Goal: Task Accomplishment & Management: Manage account settings

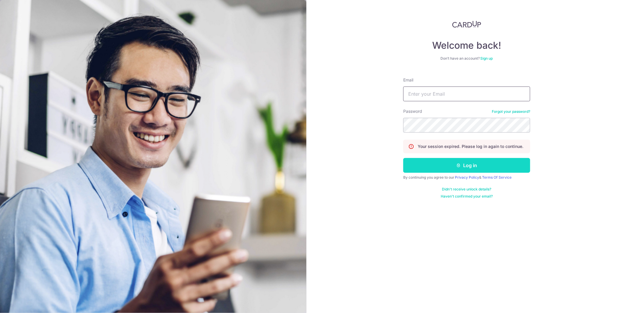
type input "[PERSON_NAME][EMAIL_ADDRESS][DOMAIN_NAME]"
click at [456, 167] on button "Log in" at bounding box center [466, 165] width 127 height 15
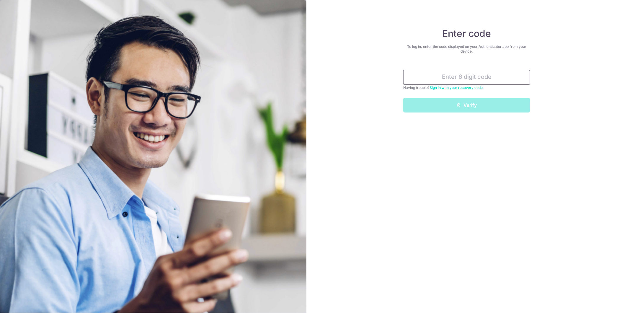
click at [462, 74] on input "text" at bounding box center [466, 77] width 127 height 15
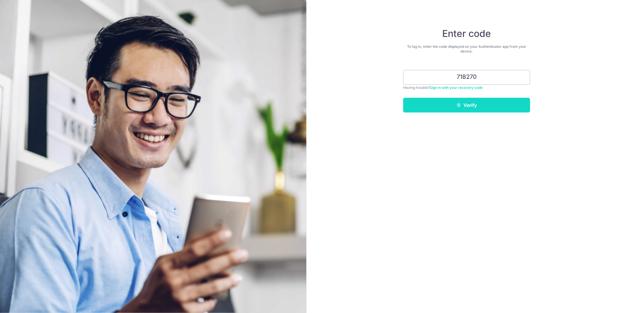
type input "718270"
click at [482, 110] on button "Verify" at bounding box center [466, 105] width 127 height 15
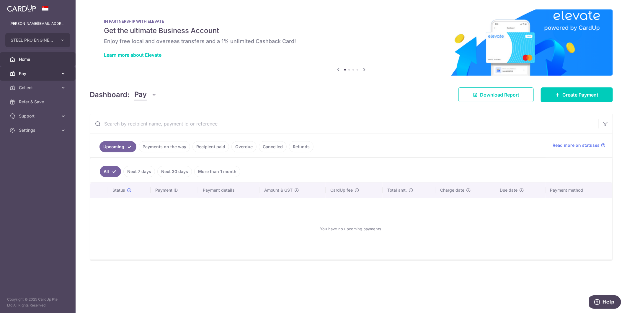
click at [33, 78] on link "Pay" at bounding box center [38, 73] width 76 height 14
click at [41, 154] on span "Collect" at bounding box center [38, 152] width 39 height 6
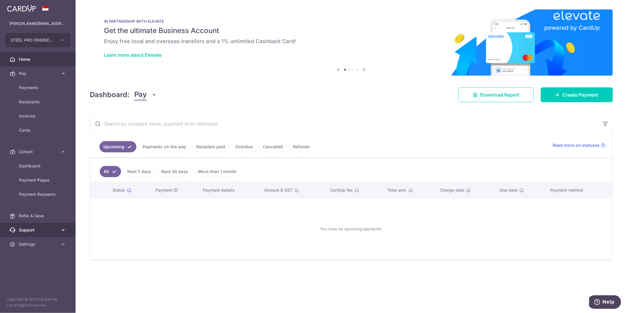
click at [44, 234] on link "Support" at bounding box center [38, 230] width 76 height 14
click at [46, 179] on span "Payment Pages" at bounding box center [38, 180] width 39 height 6
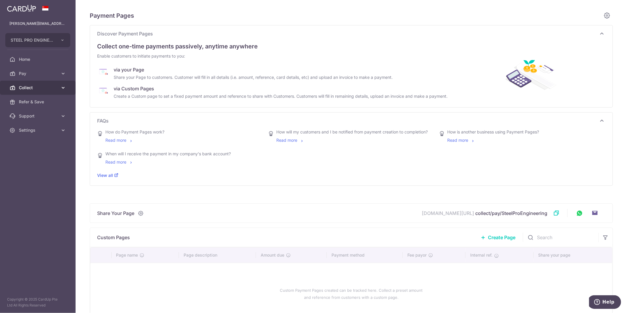
click at [38, 86] on span "Collect" at bounding box center [38, 88] width 39 height 6
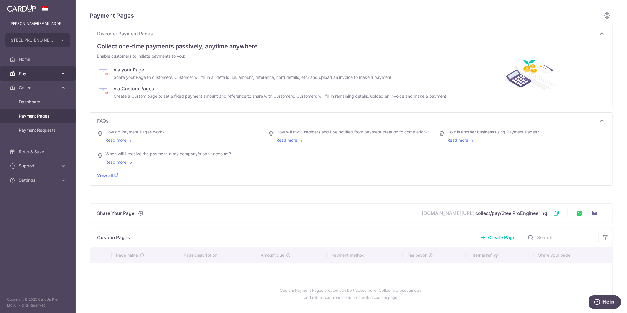
click at [43, 73] on span "Pay" at bounding box center [38, 74] width 39 height 6
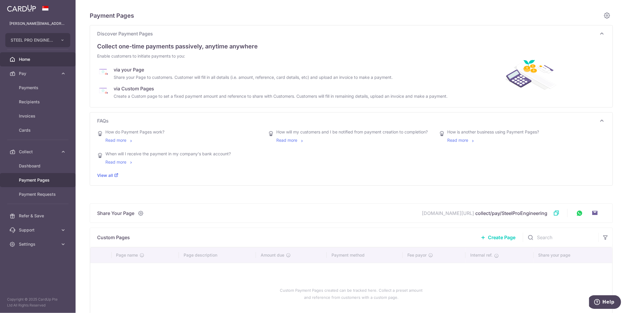
click at [34, 61] on span "Home" at bounding box center [38, 59] width 39 height 6
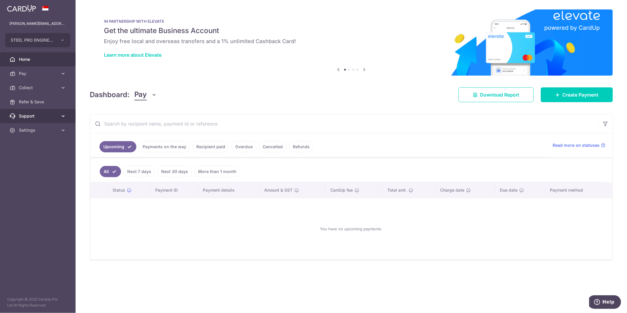
click at [42, 118] on span "Support" at bounding box center [38, 116] width 39 height 6
click at [52, 91] on link "Collect" at bounding box center [38, 88] width 76 height 14
click at [42, 131] on span "Payment Requests" at bounding box center [38, 130] width 39 height 6
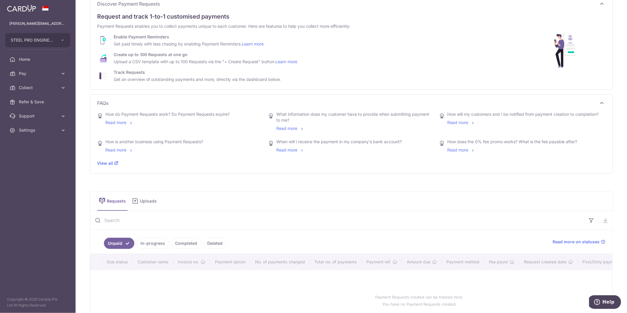
scroll to position [84, 0]
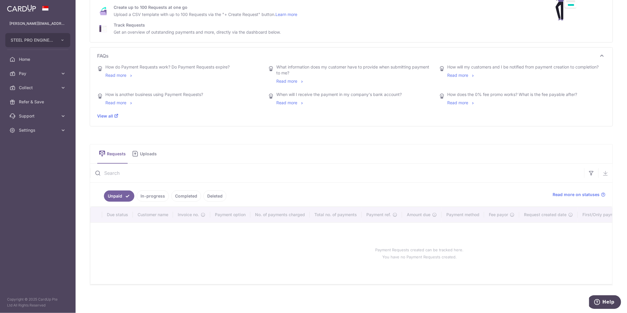
click at [149, 154] on link "Uploads" at bounding box center [145, 153] width 31 height 19
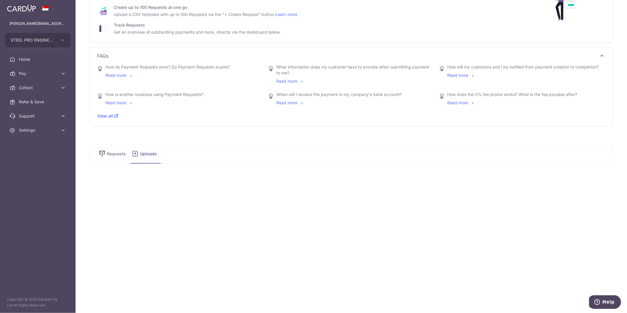
scroll to position [62, 0]
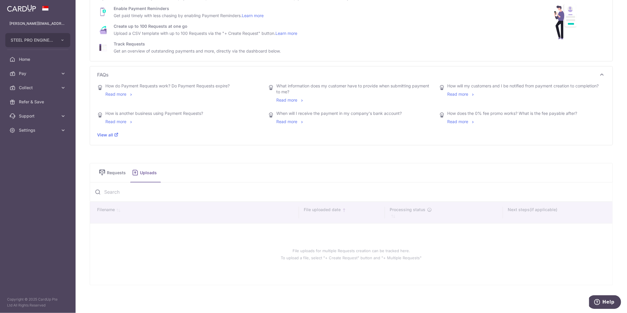
click at [117, 172] on span "Requests" at bounding box center [117, 173] width 21 height 6
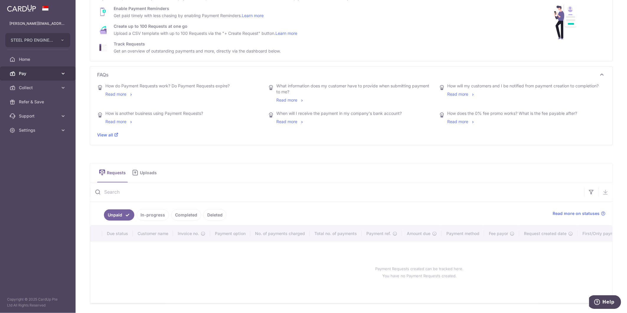
click at [34, 75] on span "Pay" at bounding box center [38, 74] width 39 height 6
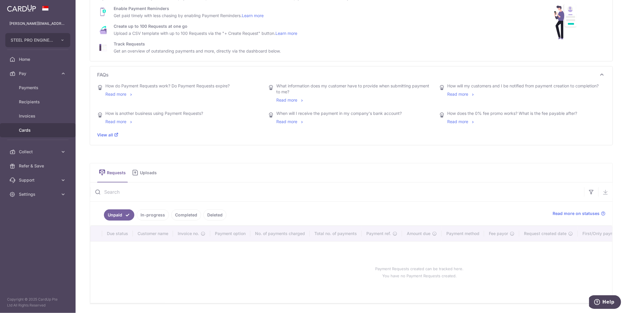
click at [37, 134] on link "Cards" at bounding box center [38, 130] width 76 height 14
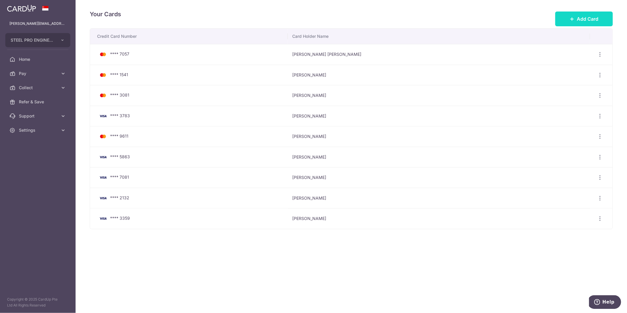
click at [595, 23] on button "Add Card" at bounding box center [584, 19] width 58 height 15
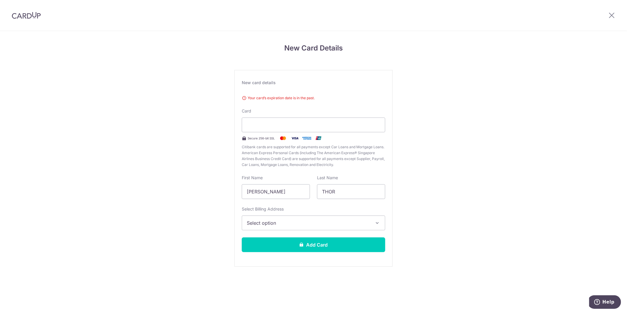
click at [33, 15] on img at bounding box center [26, 15] width 29 height 7
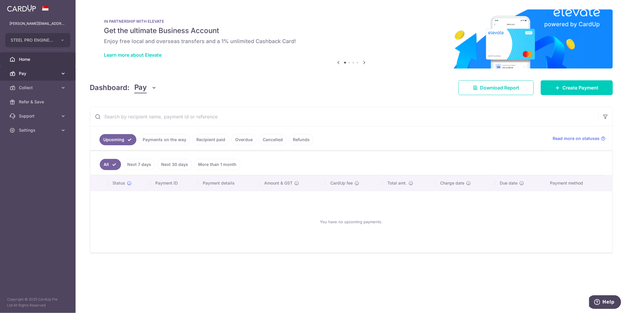
click at [35, 77] on link "Pay" at bounding box center [38, 73] width 76 height 14
drag, startPoint x: 189, startPoint y: 135, endPoint x: 178, endPoint y: 142, distance: 13.8
click at [185, 139] on ul "Upcoming Payments on the way Recipient paid Overdue Cancelled Refunds" at bounding box center [318, 138] width 456 height 24
click at [176, 142] on link "Payments on the way" at bounding box center [164, 139] width 51 height 11
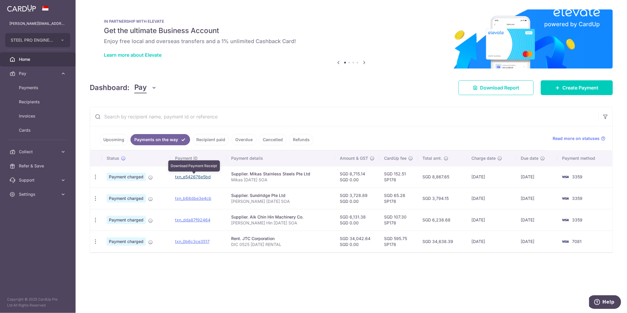
click at [196, 175] on link "txn_e542676e5bd" at bounding box center [193, 176] width 36 height 5
click at [199, 198] on link "txn_b68dbe3e4cb" at bounding box center [193, 198] width 36 height 5
drag, startPoint x: 198, startPoint y: 219, endPoint x: 344, endPoint y: 31, distance: 238.0
click at [198, 219] on link "txn_dda87f92464" at bounding box center [192, 219] width 35 height 5
click at [202, 241] on link "txn_0b6c3ce3517" at bounding box center [192, 241] width 35 height 5
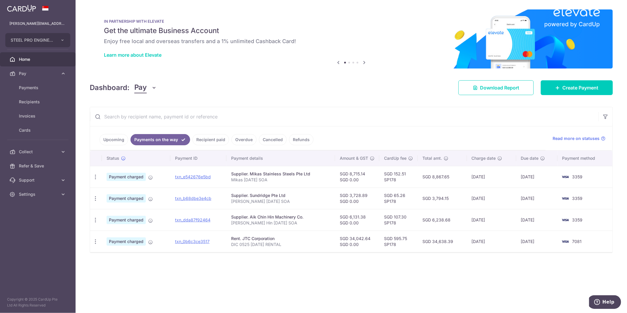
click at [411, 69] on div "× Pause Schedule Pause all future payments in this series Pause just this one p…" at bounding box center [352, 156] width 552 height 313
click at [322, 25] on div "IN PARTNERSHIP WITH ELEVATE Get the ultimate Business Account Enjoy free local …" at bounding box center [351, 38] width 523 height 59
click at [32, 130] on span "Cards" at bounding box center [38, 130] width 39 height 6
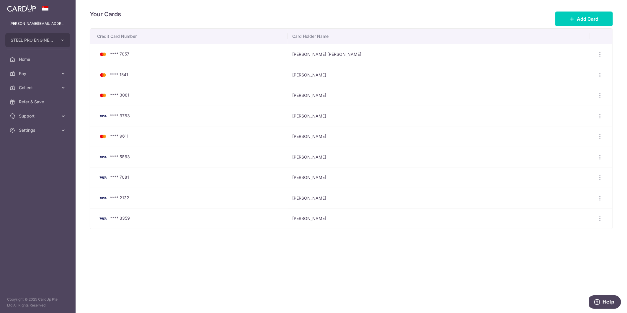
click at [577, 11] on div "Your Cards Add Card" at bounding box center [351, 18] width 523 height 19
click at [579, 21] on span "Add Card" at bounding box center [588, 18] width 22 height 7
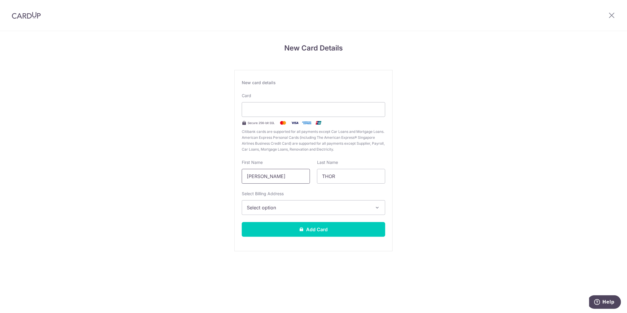
click at [272, 173] on input "[PERSON_NAME]" at bounding box center [276, 176] width 68 height 15
click at [277, 208] on span "Select option" at bounding box center [308, 207] width 123 height 7
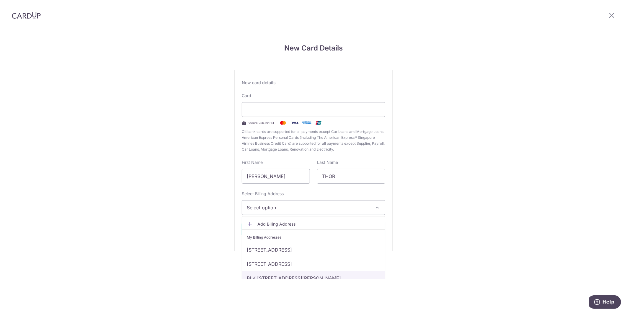
click at [324, 276] on link "BLK [STREET_ADDRESS][PERSON_NAME]" at bounding box center [313, 278] width 143 height 14
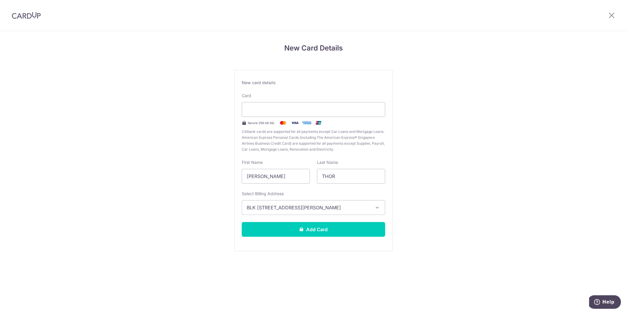
click at [321, 274] on div "New Card Details New card details Card Secure 256-bit SSL Citibank cards are su…" at bounding box center [313, 155] width 627 height 248
click at [136, 225] on div "New Card Details New card details Card Secure 256-bit SSL Citibank cards are su…" at bounding box center [313, 155] width 627 height 248
click at [379, 309] on section "New Card Details New card details Card Secure 256-bit SSL Citibank cards are su…" at bounding box center [313, 172] width 627 height 282
click at [359, 210] on span "BLK [STREET_ADDRESS][PERSON_NAME]" at bounding box center [308, 207] width 123 height 7
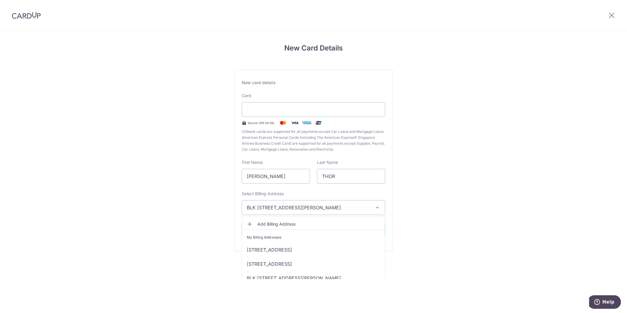
click at [477, 266] on div "New Card Details New card details Card Secure 256-bit SSL Citibank cards are su…" at bounding box center [313, 155] width 627 height 248
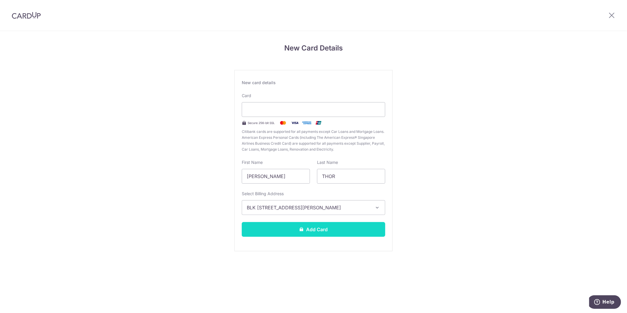
click at [339, 225] on button "Add Card" at bounding box center [314, 229] width 144 height 15
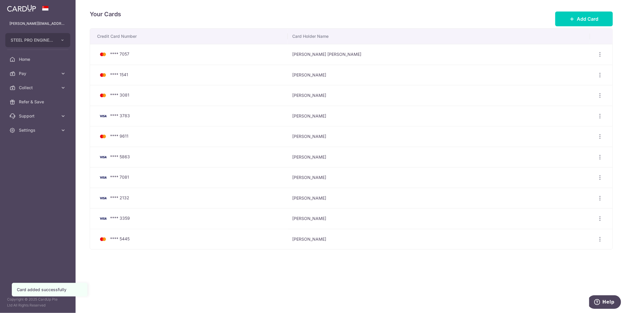
click at [539, 9] on div "Your Cards Add Card Credit Card Number Card Holder Name **** 7057 [PERSON_NAME]…" at bounding box center [352, 156] width 552 height 313
click at [456, 272] on div "Your Cards Add Card Credit Card Number Card Holder Name **** 7057 [PERSON_NAME]…" at bounding box center [352, 156] width 552 height 313
